Goal: Communication & Community: Ask a question

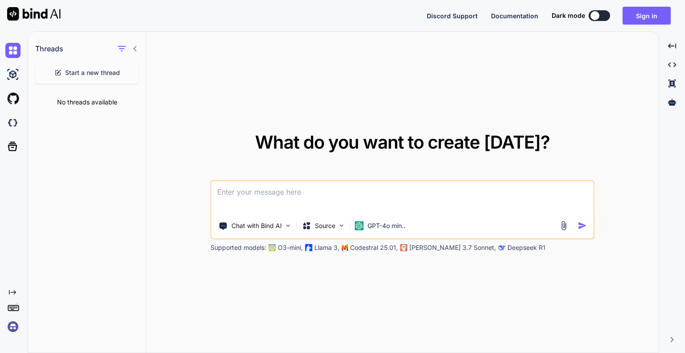
click at [87, 80] on div "Start a new thread" at bounding box center [87, 72] width 104 height 21
type textarea "x"
click at [14, 75] on img at bounding box center [12, 74] width 15 height 15
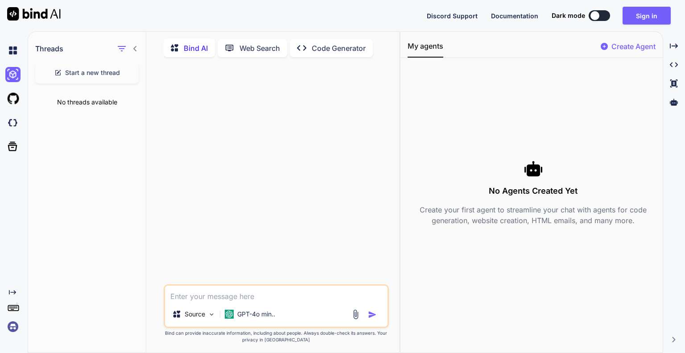
click at [238, 51] on icon at bounding box center [232, 47] width 15 height 9
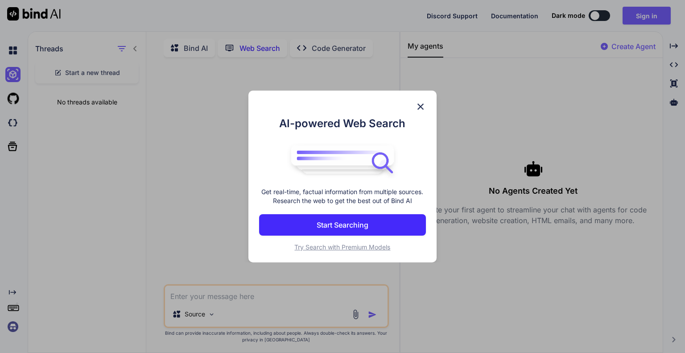
scroll to position [3, 0]
click at [207, 173] on div "AI-powered Web Search Get real-time, factual information from multiple sources.…" at bounding box center [342, 176] width 685 height 353
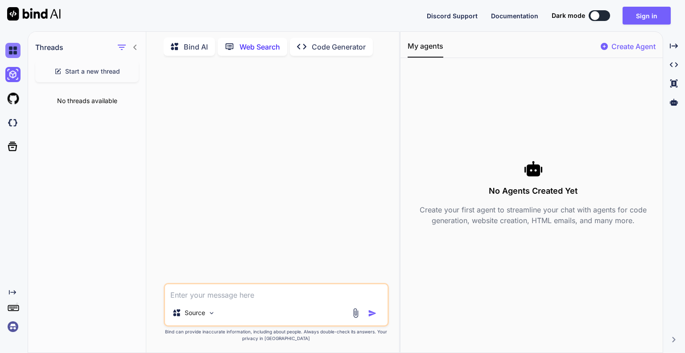
click at [10, 53] on img at bounding box center [12, 50] width 15 height 15
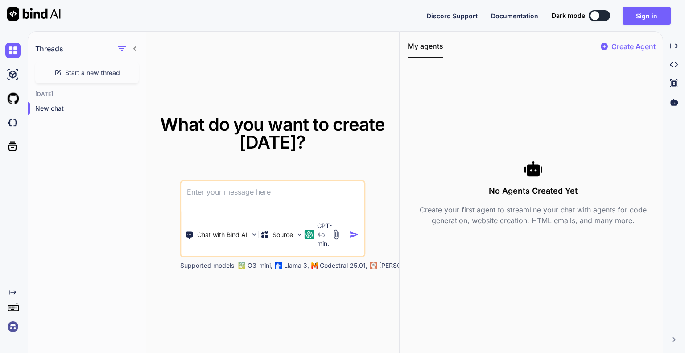
click at [14, 288] on div "Created with Pixso." at bounding box center [12, 186] width 24 height 296
click at [14, 290] on icon "Created with Pixso." at bounding box center [12, 292] width 7 height 7
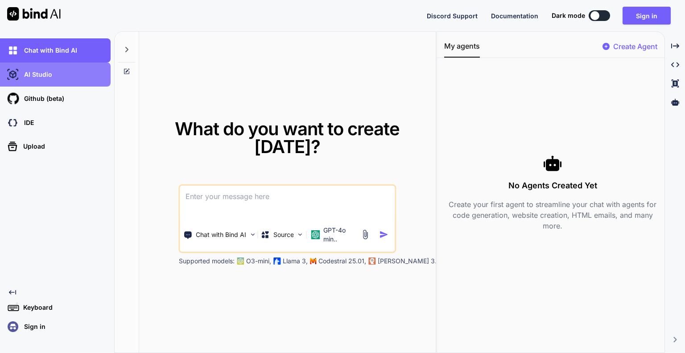
click at [62, 76] on div "AI Studio" at bounding box center [57, 74] width 105 height 15
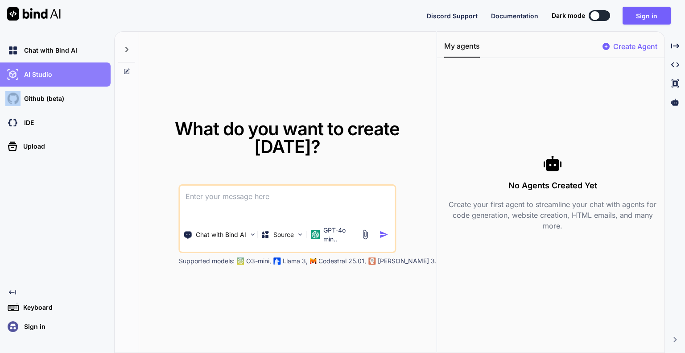
click at [62, 76] on div "AI Studio" at bounding box center [57, 74] width 105 height 15
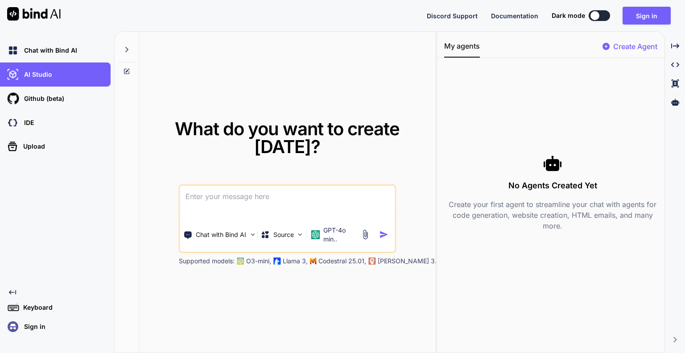
click at [314, 146] on span "What do you want to create [DATE]?" at bounding box center [287, 138] width 225 height 40
click at [256, 233] on img at bounding box center [253, 235] width 8 height 8
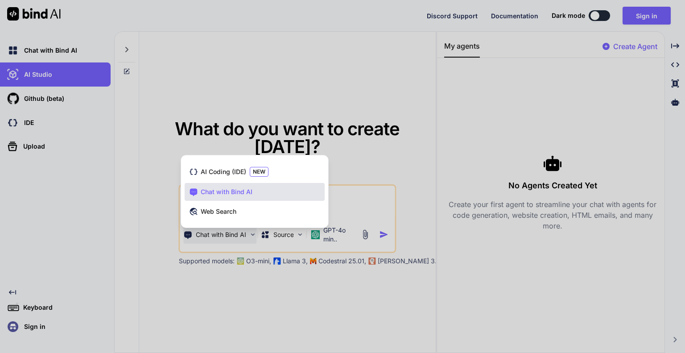
click at [278, 242] on div at bounding box center [342, 176] width 685 height 353
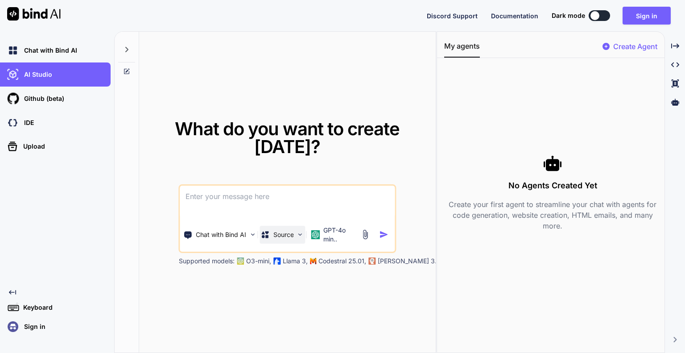
click at [282, 241] on div "Source" at bounding box center [283, 235] width 46 height 18
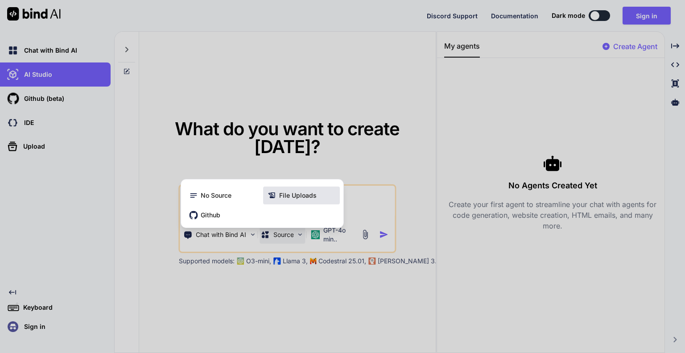
click at [284, 203] on div "File Uploads" at bounding box center [301, 196] width 77 height 18
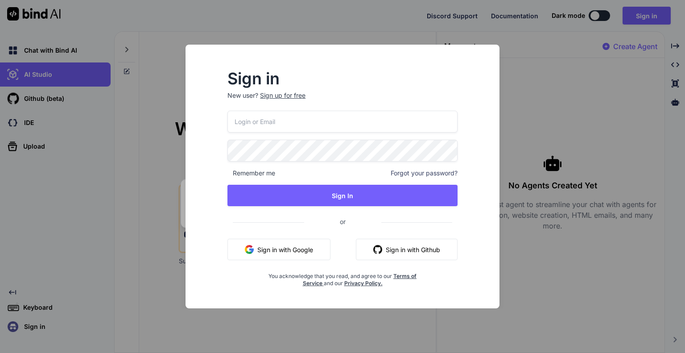
click at [146, 219] on div "Sign in New user? Sign up for free Remember me Forgot your password? Sign In or…" at bounding box center [342, 176] width 685 height 353
